Goal: Transaction & Acquisition: Purchase product/service

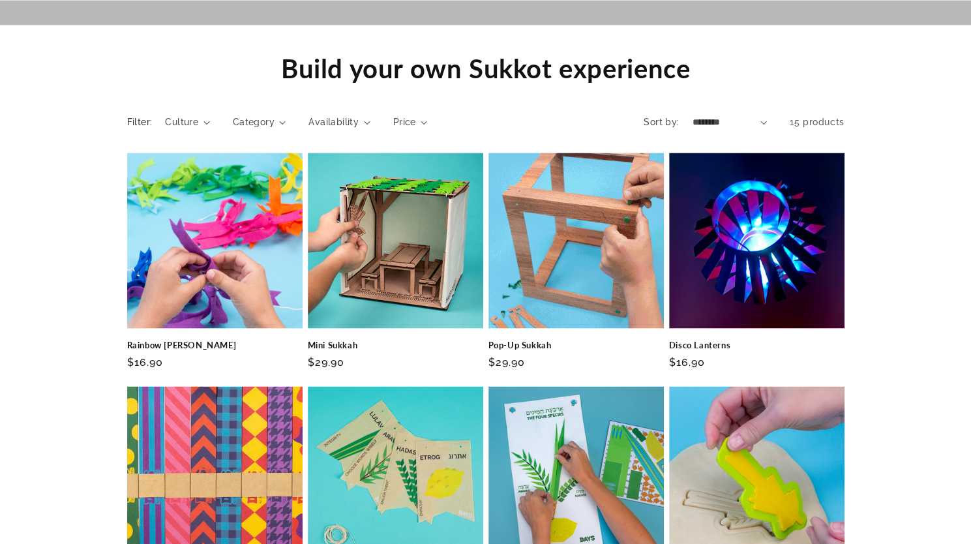
scroll to position [1211, 0]
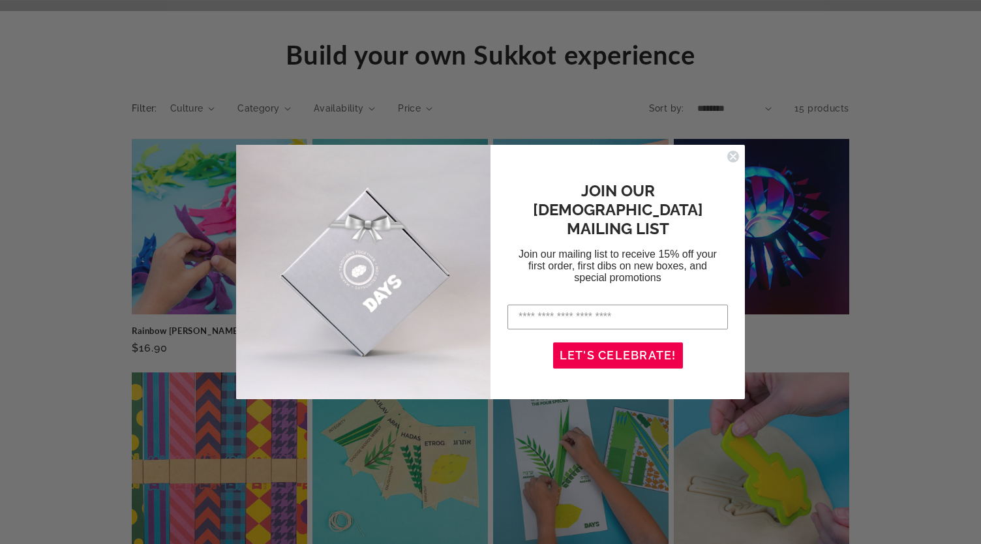
click at [731, 156] on circle "Close dialog" at bounding box center [733, 157] width 12 height 12
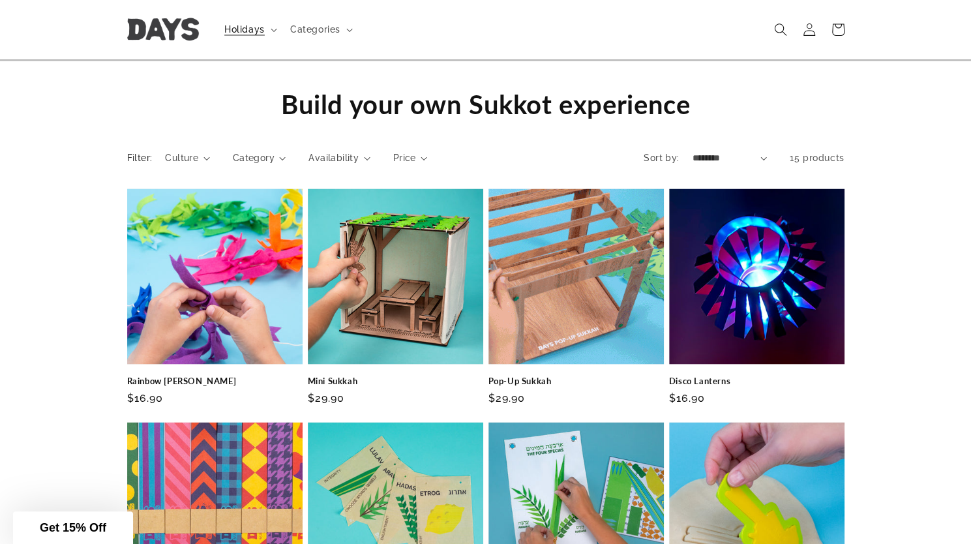
scroll to position [1159, 0]
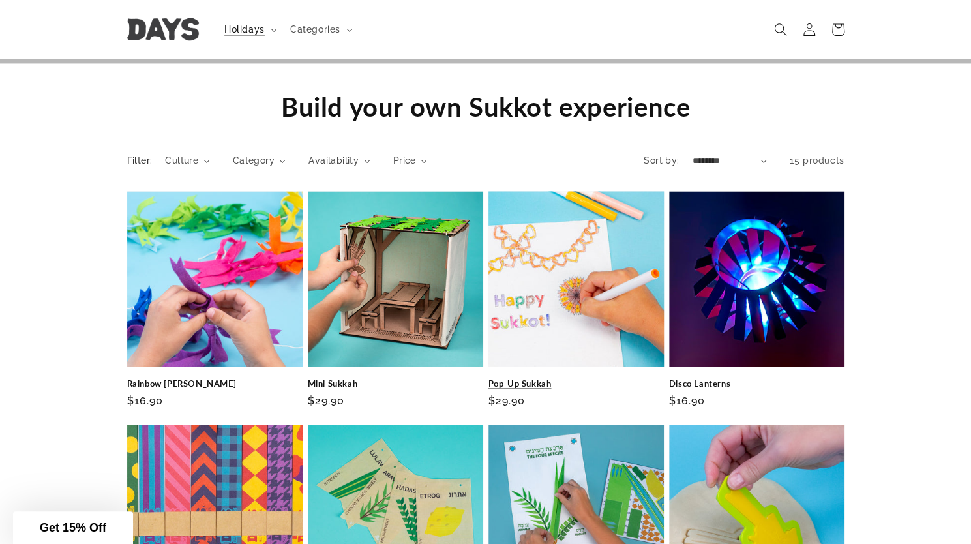
click at [529, 377] on link "Pop-Up Sukkah" at bounding box center [575, 382] width 175 height 11
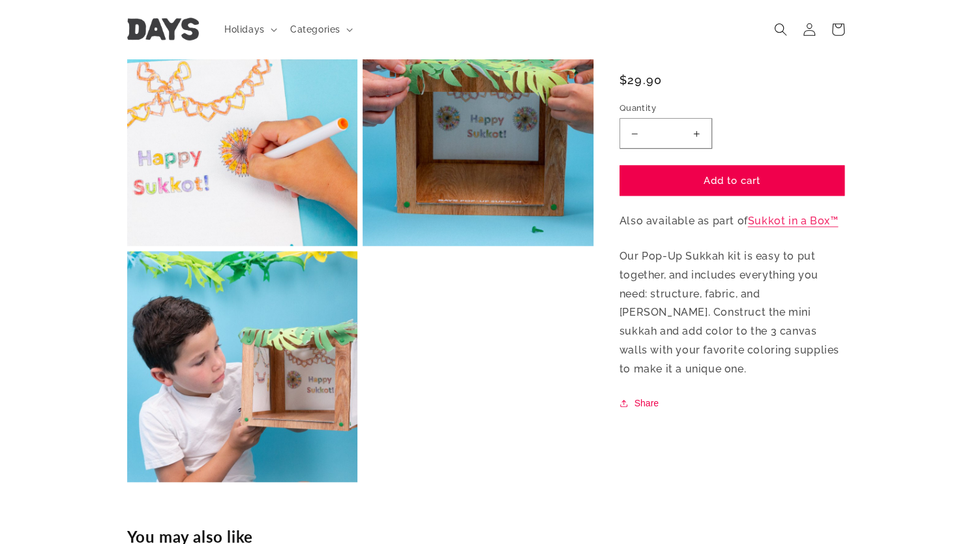
scroll to position [541, 0]
